Goal: Task Accomplishment & Management: Complete application form

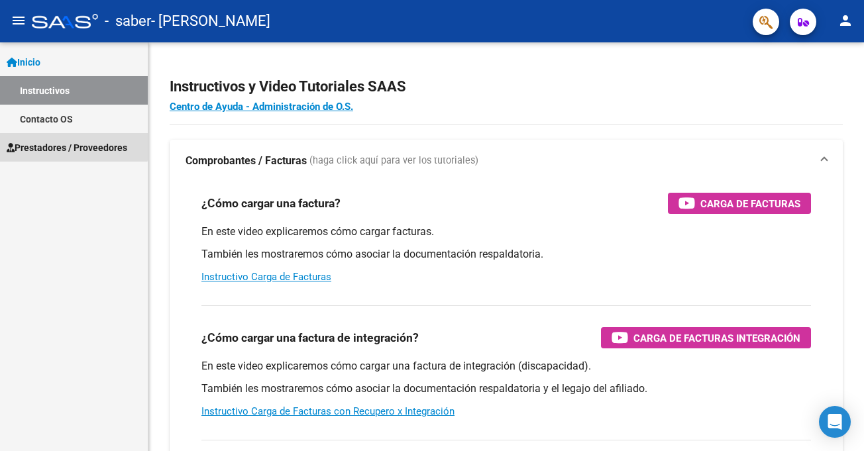
click at [48, 144] on span "Prestadores / Proveedores" at bounding box center [67, 147] width 121 height 15
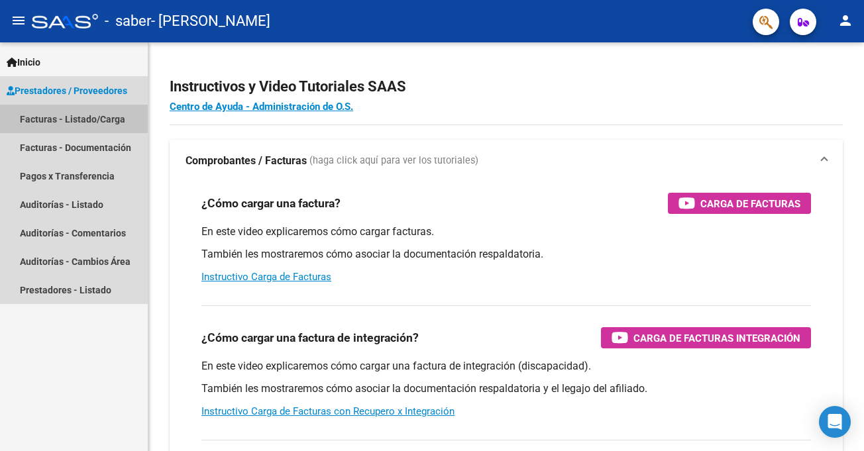
click at [101, 124] on link "Facturas - Listado/Carga" at bounding box center [74, 119] width 148 height 28
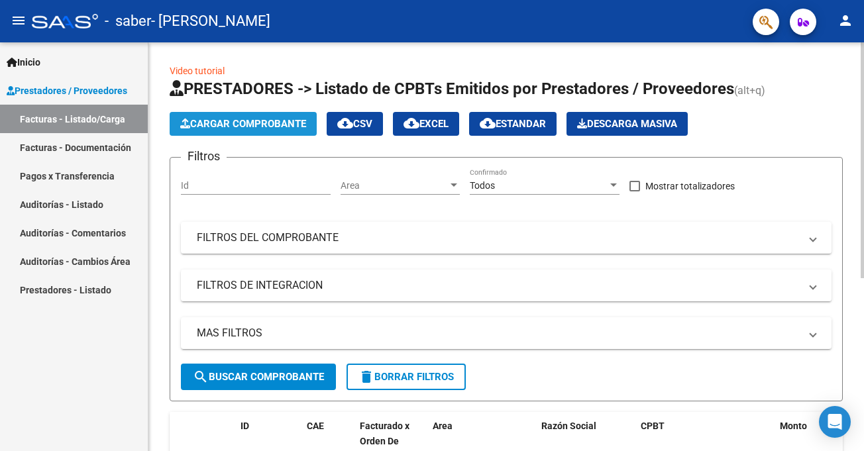
click at [263, 123] on span "Cargar Comprobante" at bounding box center [243, 124] width 126 height 12
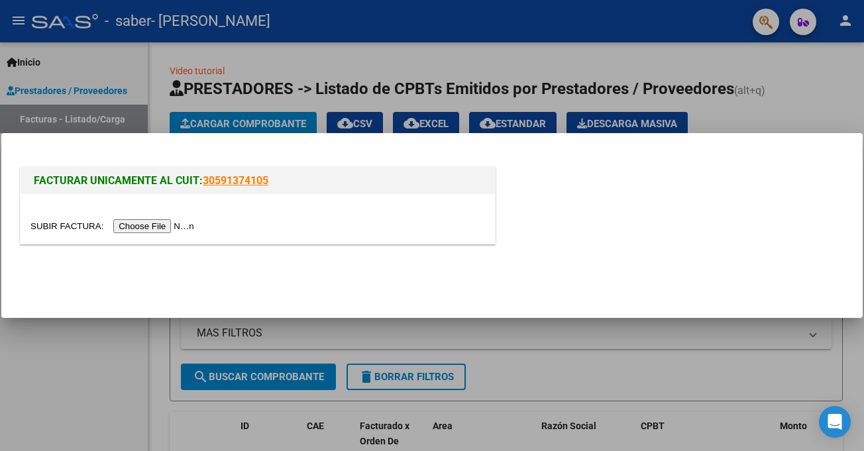
click at [171, 229] on input "file" at bounding box center [114, 226] width 168 height 14
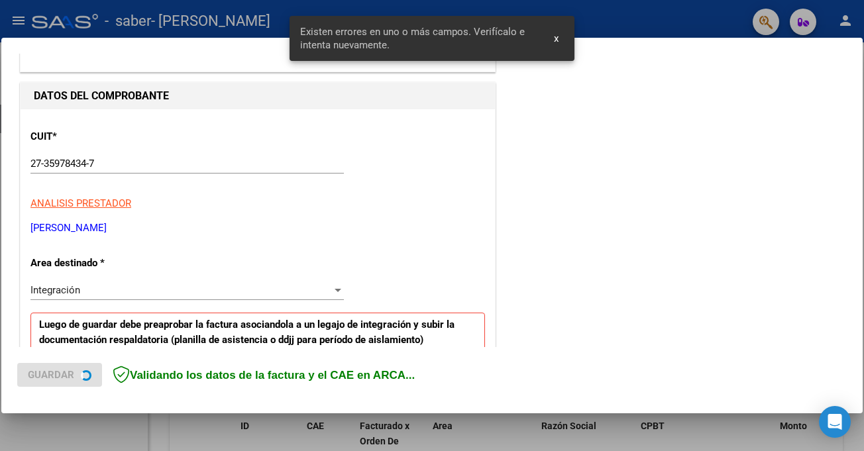
scroll to position [290, 0]
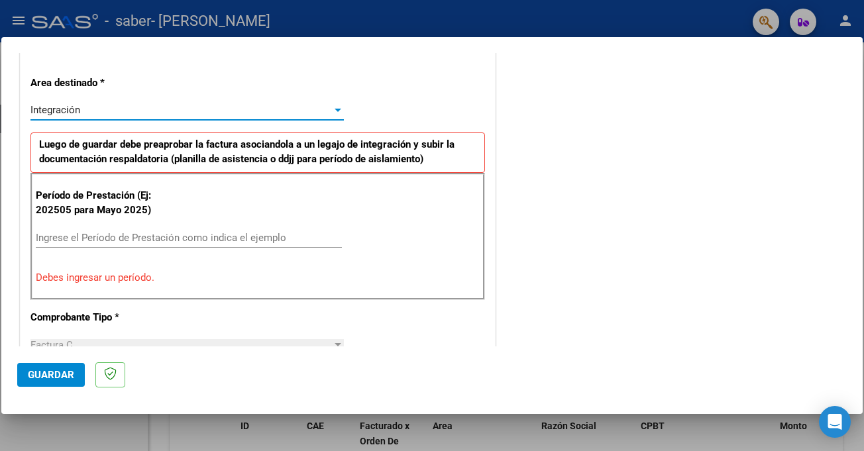
click at [252, 112] on div "Integración" at bounding box center [180, 110] width 301 height 12
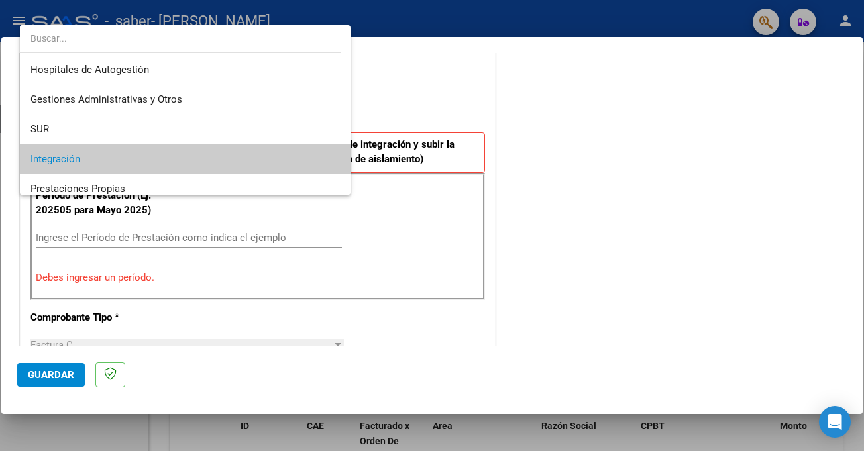
scroll to position [50, 0]
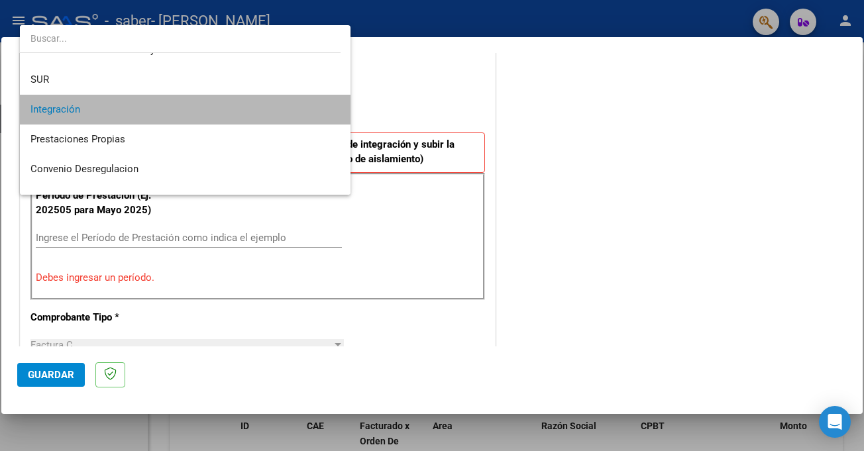
click at [252, 112] on span "Integración" at bounding box center [184, 110] width 309 height 30
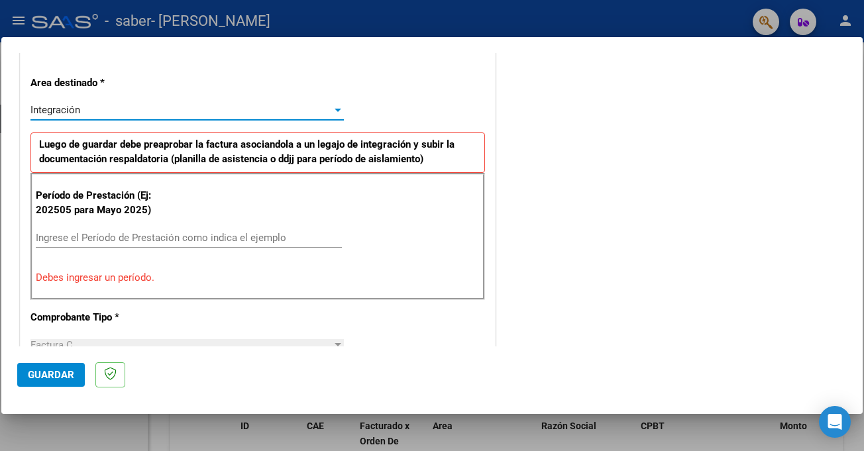
click at [176, 239] on input "Ingrese el Período de Prestación como indica el ejemplo" at bounding box center [189, 238] width 306 height 12
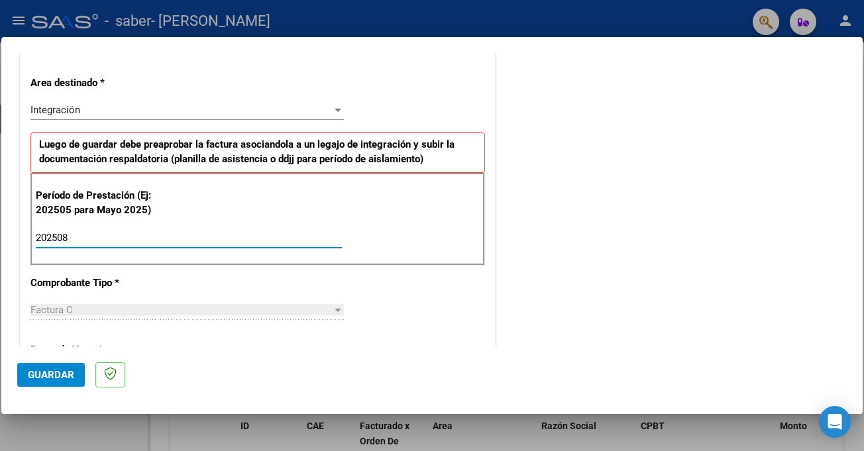
type input "202508"
click at [332, 311] on div at bounding box center [338, 310] width 12 height 11
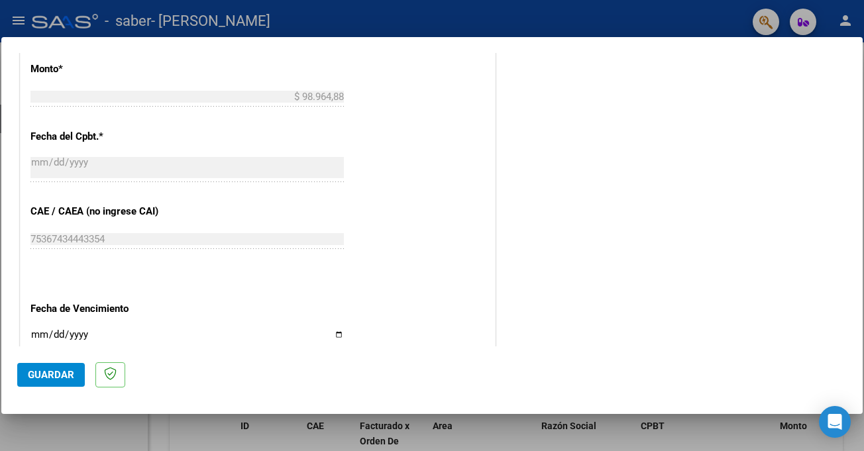
scroll to position [872, 0]
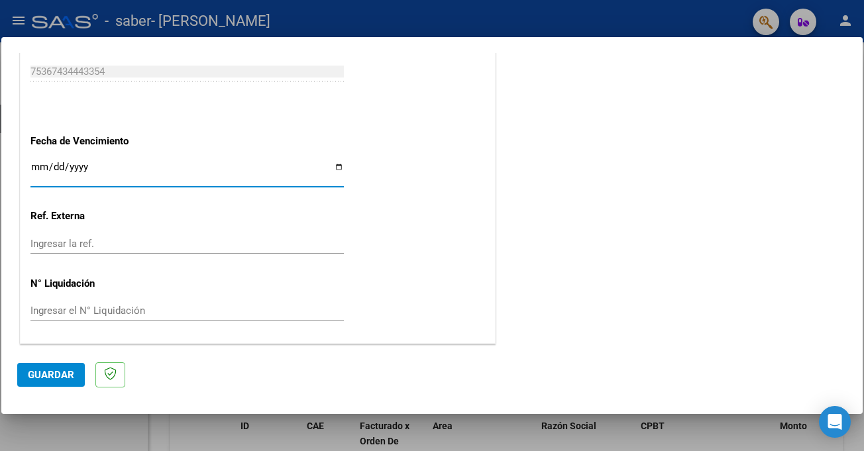
click at [117, 175] on input "Ingresar la fecha" at bounding box center [186, 172] width 313 height 21
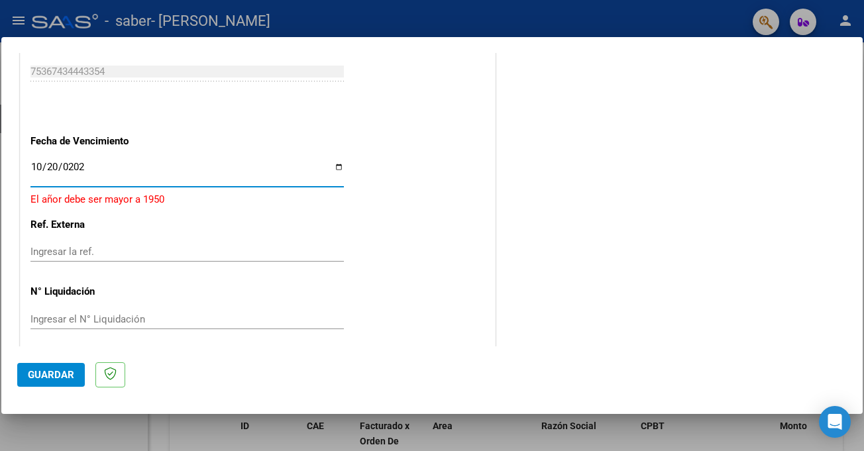
type input "[DATE]"
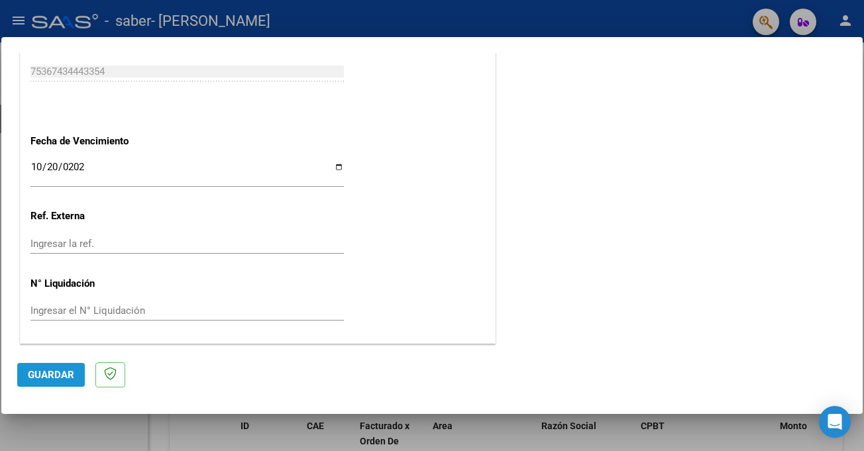
click at [61, 373] on span "Guardar" at bounding box center [51, 375] width 46 height 12
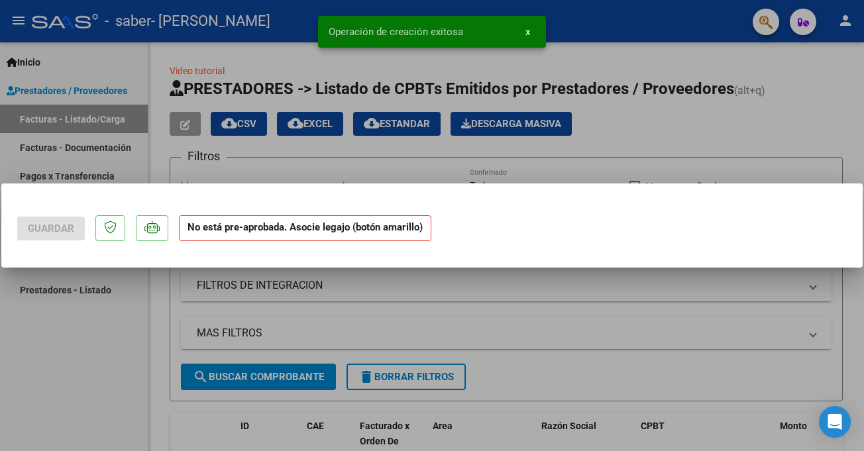
scroll to position [0, 0]
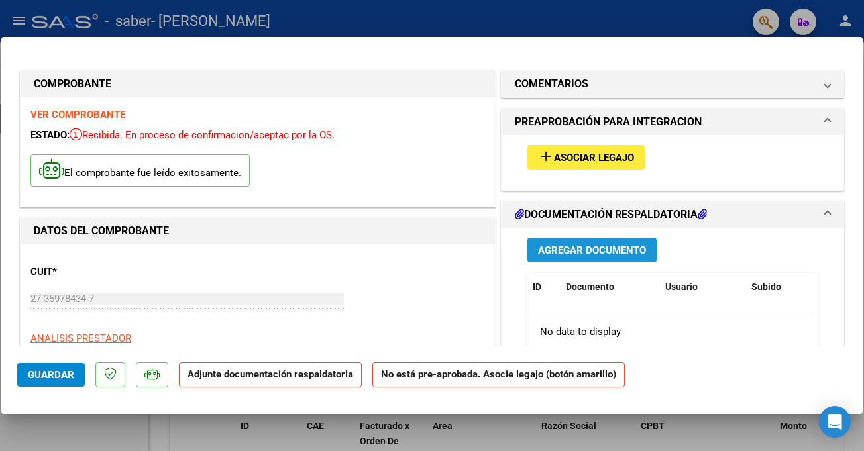
click at [593, 244] on span "Agregar Documento" at bounding box center [592, 250] width 108 height 12
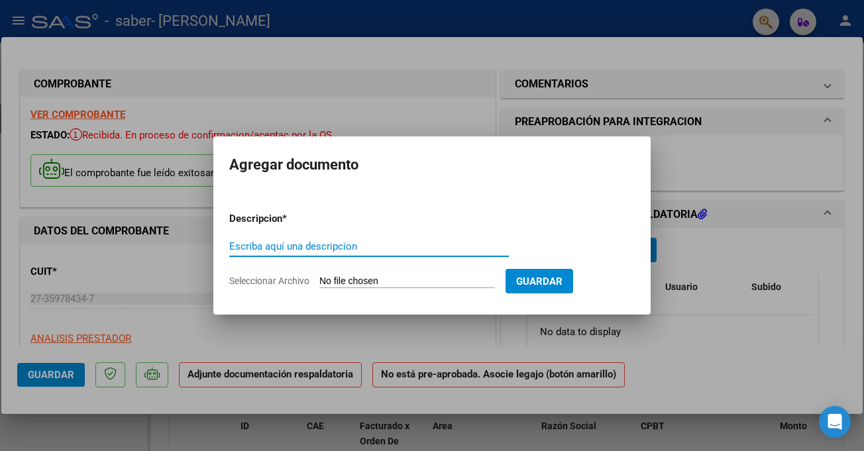
click at [438, 243] on input "Escriba aquí una descripcion" at bounding box center [368, 246] width 279 height 12
type input "Planilla de Asistencia"
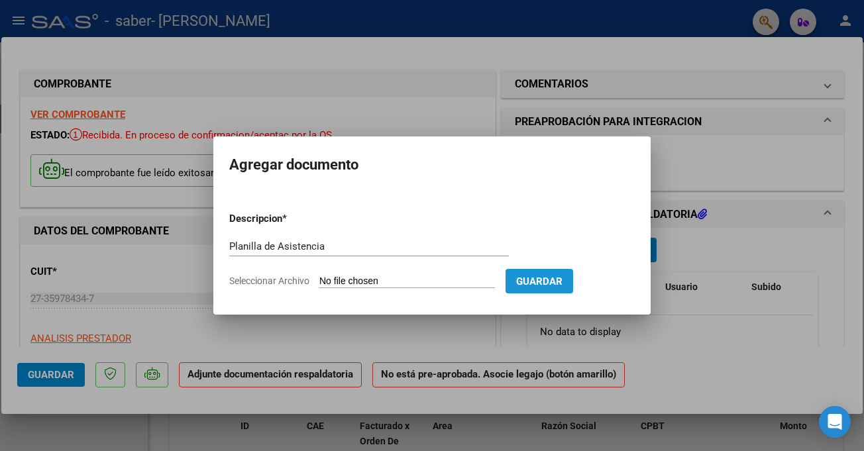
click at [562, 276] on span "Guardar" at bounding box center [539, 281] width 46 height 12
click at [372, 281] on input "Seleccionar Archivo" at bounding box center [406, 281] width 175 height 13
type input "C:\fakepath\Asistencia [PERSON_NAME].jpeg"
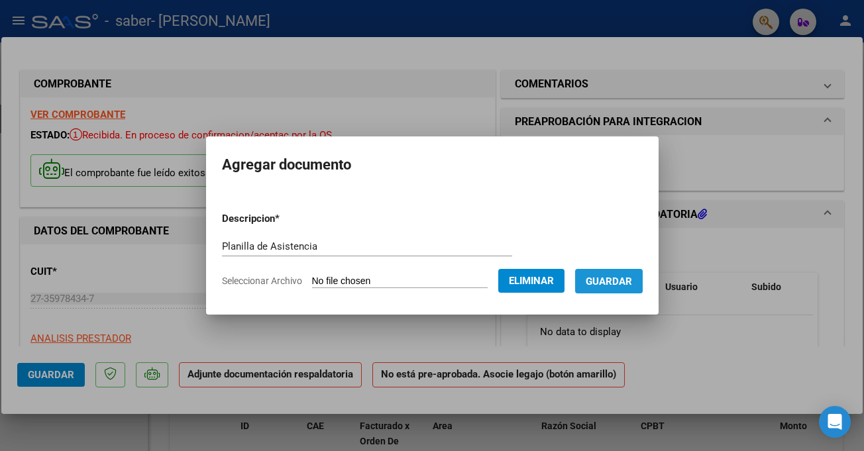
click at [605, 275] on span "Guardar" at bounding box center [608, 281] width 46 height 12
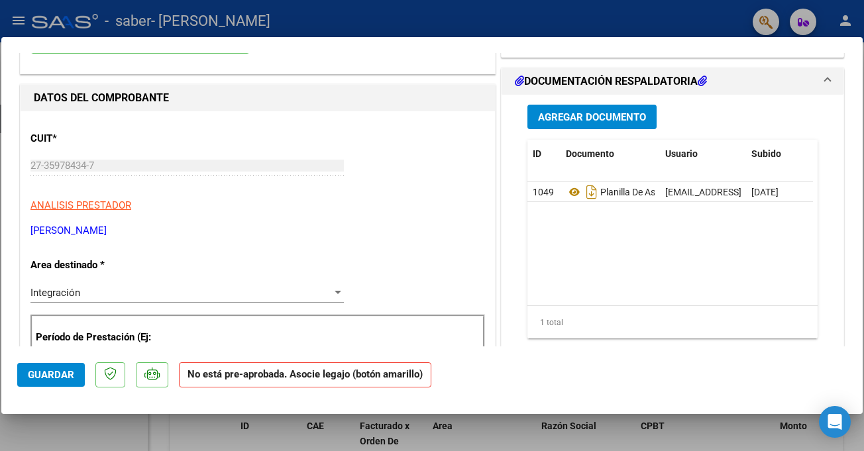
scroll to position [119, 0]
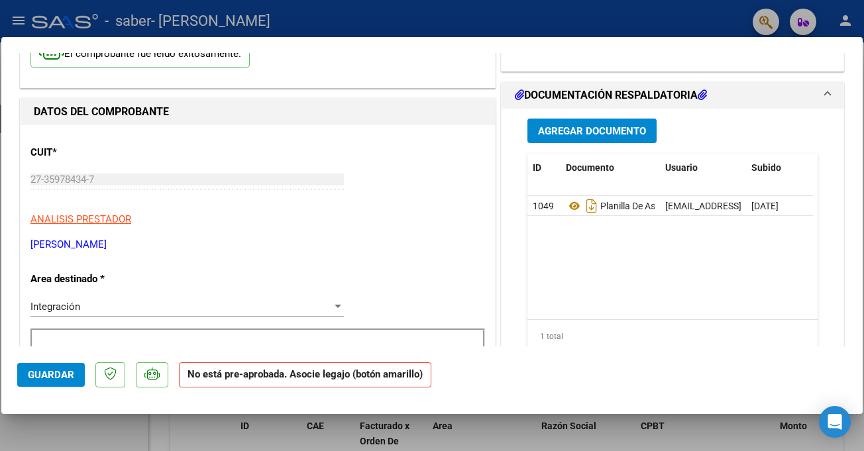
click at [556, 130] on span "Agregar Documento" at bounding box center [592, 131] width 108 height 12
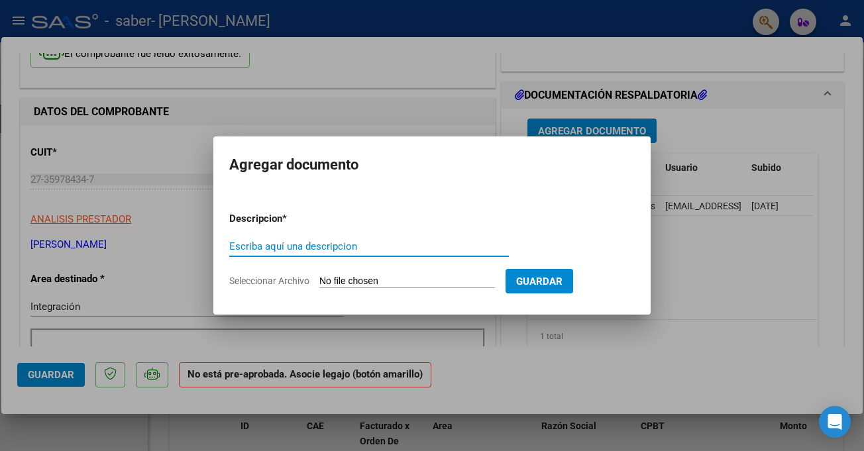
click at [417, 246] on input "Escriba aquí una descripcion" at bounding box center [368, 246] width 279 height 12
click at [415, 277] on input "Seleccionar Archivo" at bounding box center [406, 281] width 175 height 13
type input "C:\fakepath\AUTORIZACION [PERSON_NAME] SABER 2025 (2).pdf"
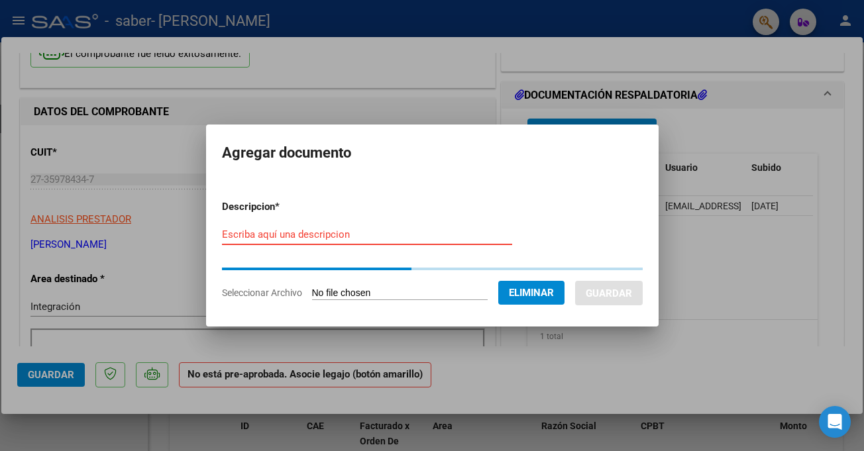
click at [338, 230] on input "Escriba aquí una descripcion" at bounding box center [367, 234] width 290 height 12
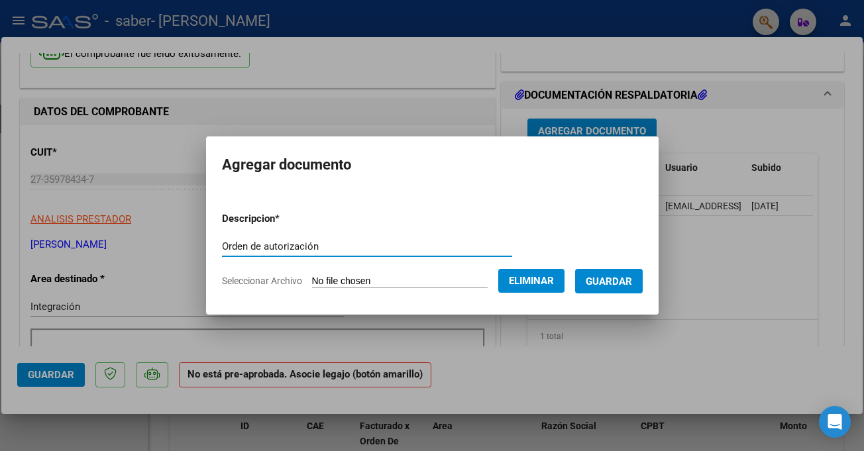
type input "Orden de autorización"
click at [630, 282] on span "Guardar" at bounding box center [608, 281] width 46 height 12
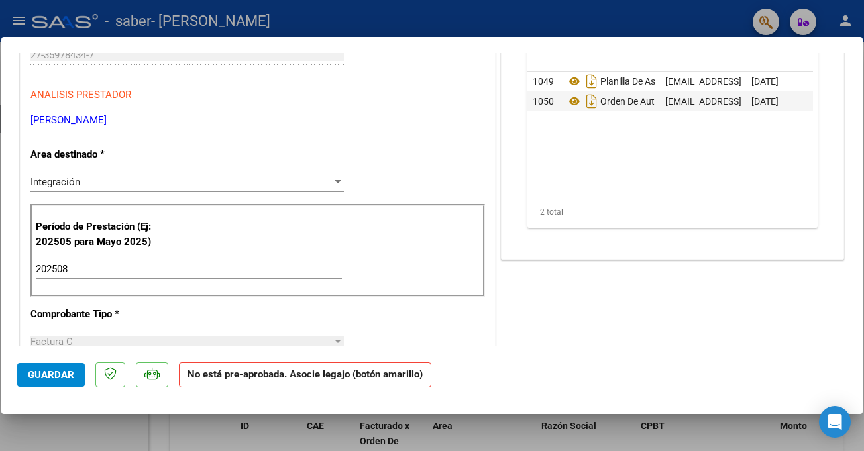
scroll to position [226, 0]
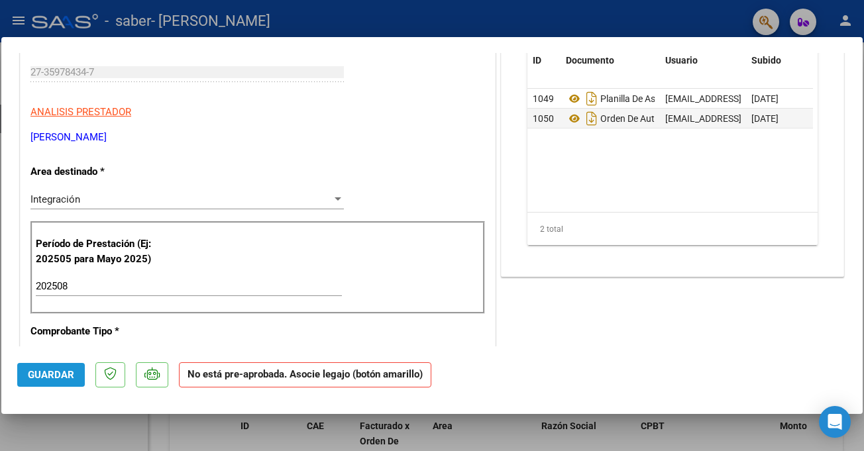
click at [55, 373] on span "Guardar" at bounding box center [51, 375] width 46 height 12
